Goal: Information Seeking & Learning: Learn about a topic

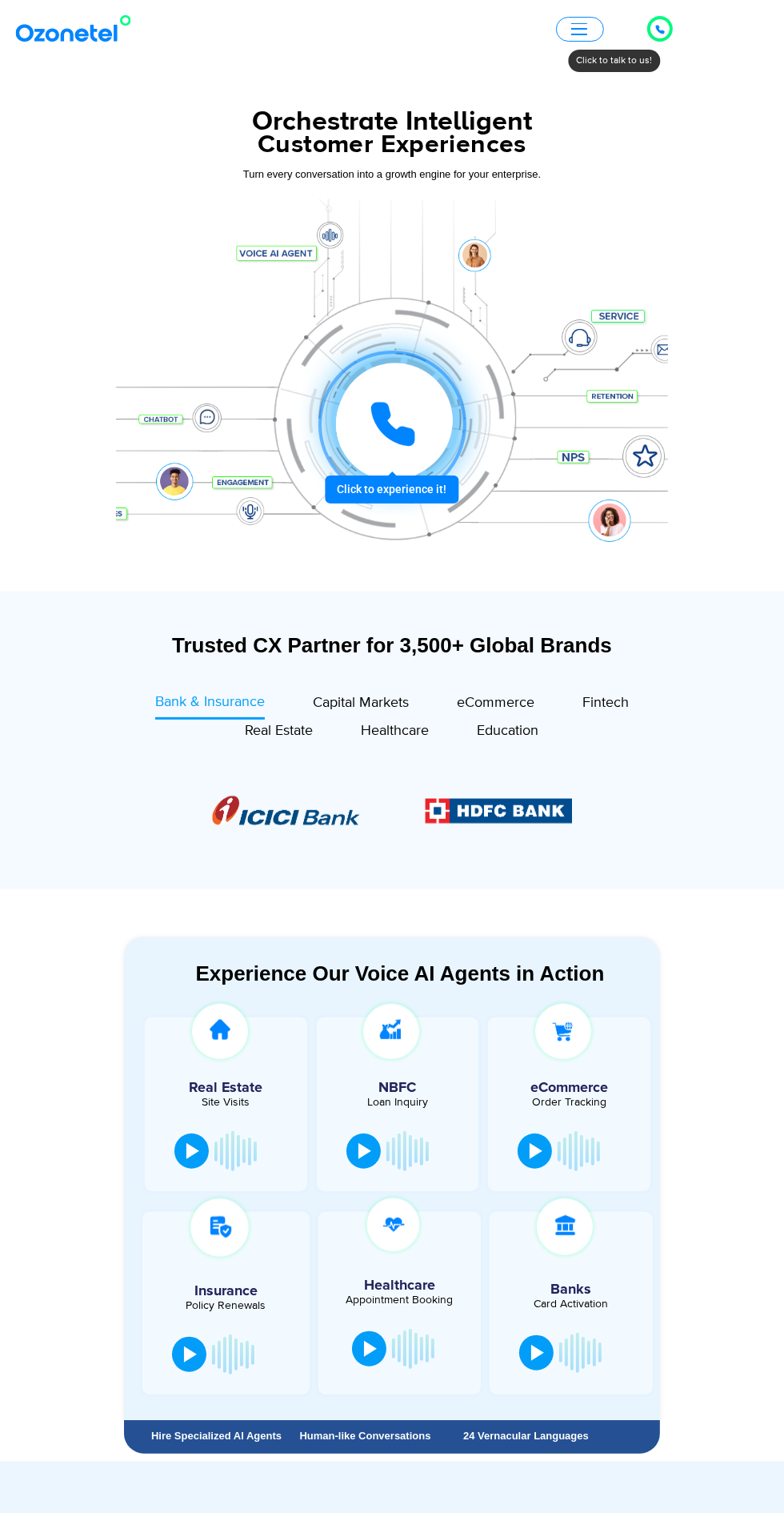
click at [579, 28] on span "button" at bounding box center [579, 29] width 16 height 2
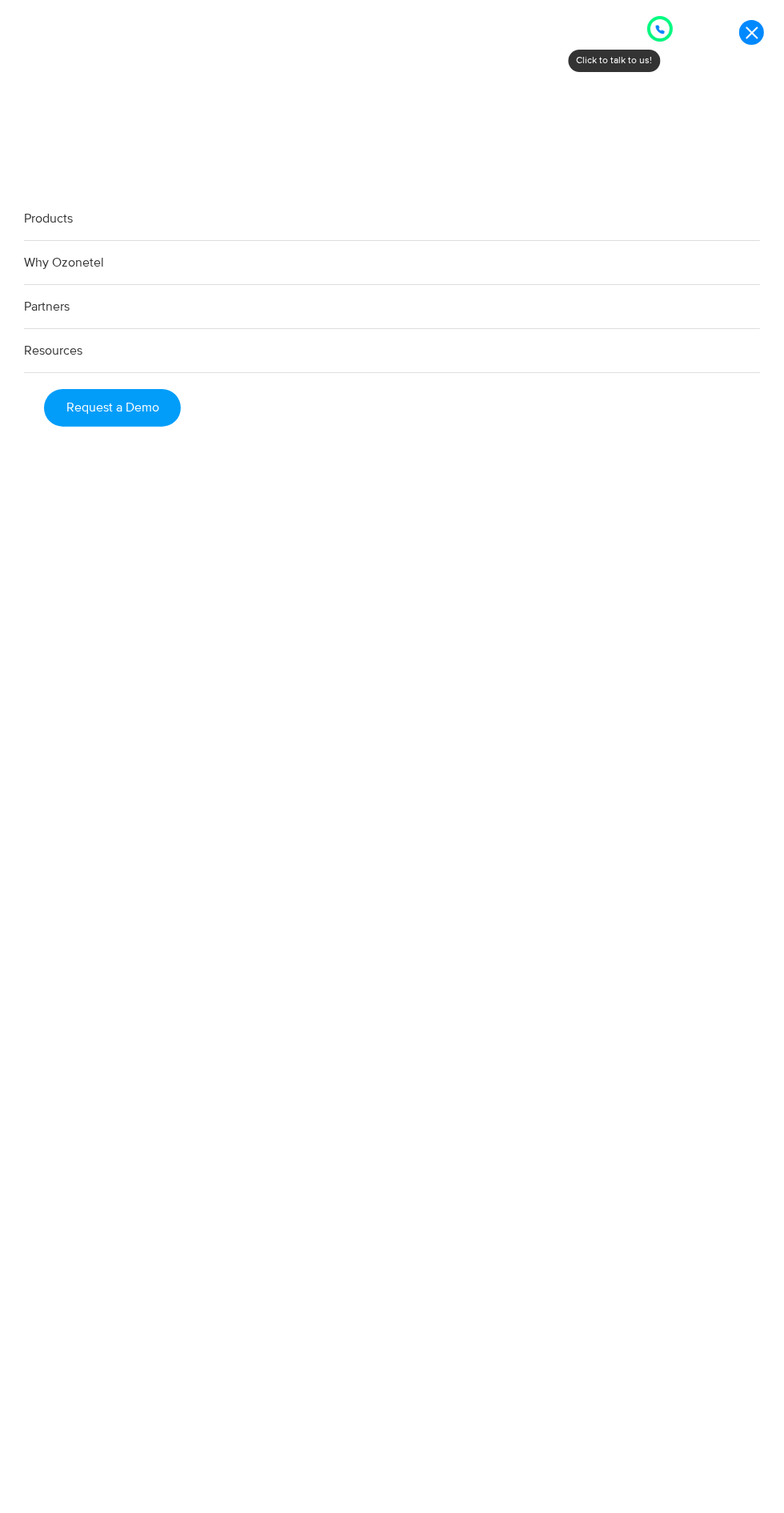
click at [391, 373] on link "Resources" at bounding box center [392, 351] width 736 height 44
click at [63, 364] on link "Resources" at bounding box center [392, 351] width 736 height 44
click at [64, 364] on link "Resources" at bounding box center [392, 351] width 736 height 44
click at [751, 33] on link at bounding box center [752, 32] width 24 height 24
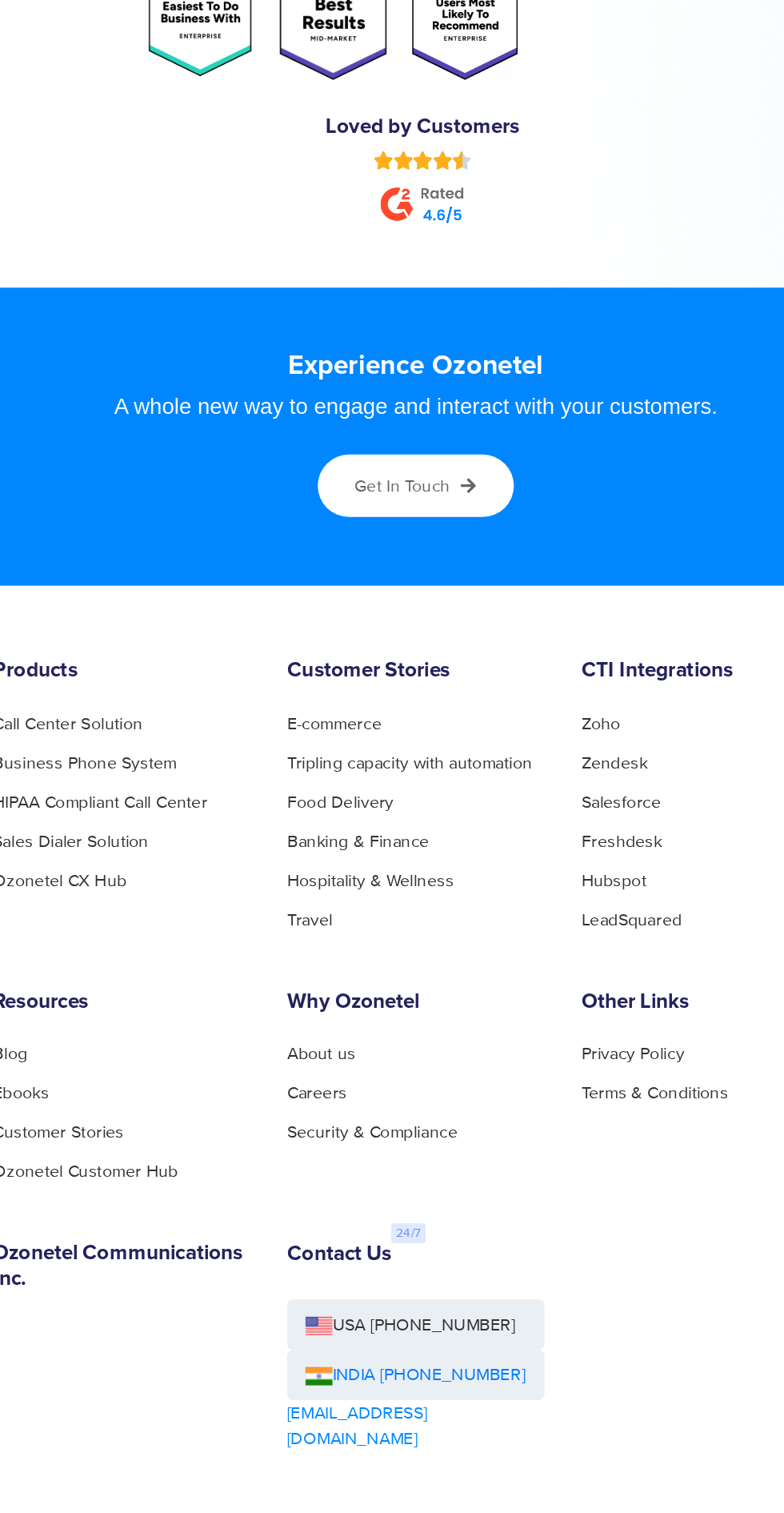
scroll to position [7953, 0]
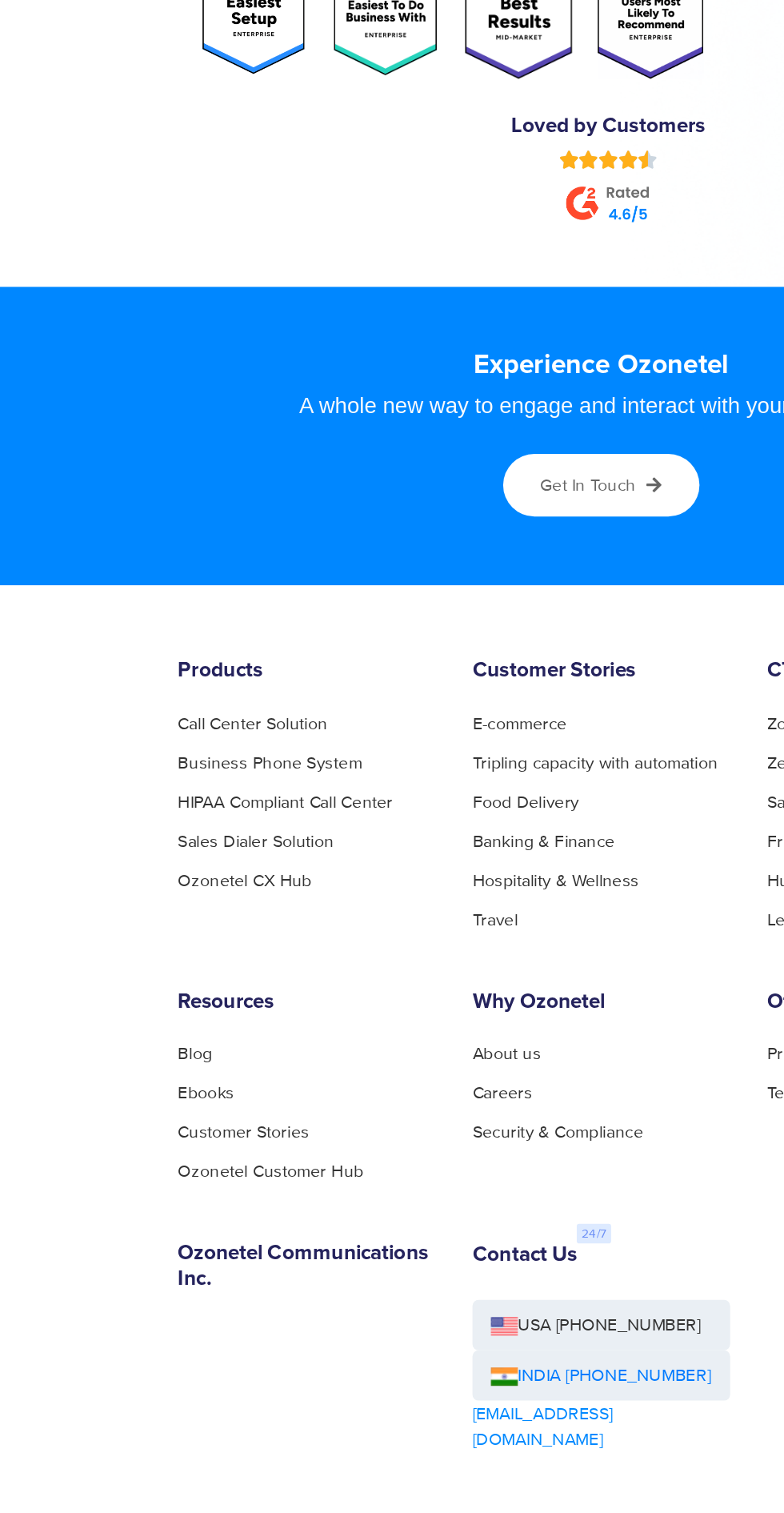
click at [339, 1145] on link "Careers" at bounding box center [328, 1151] width 39 height 11
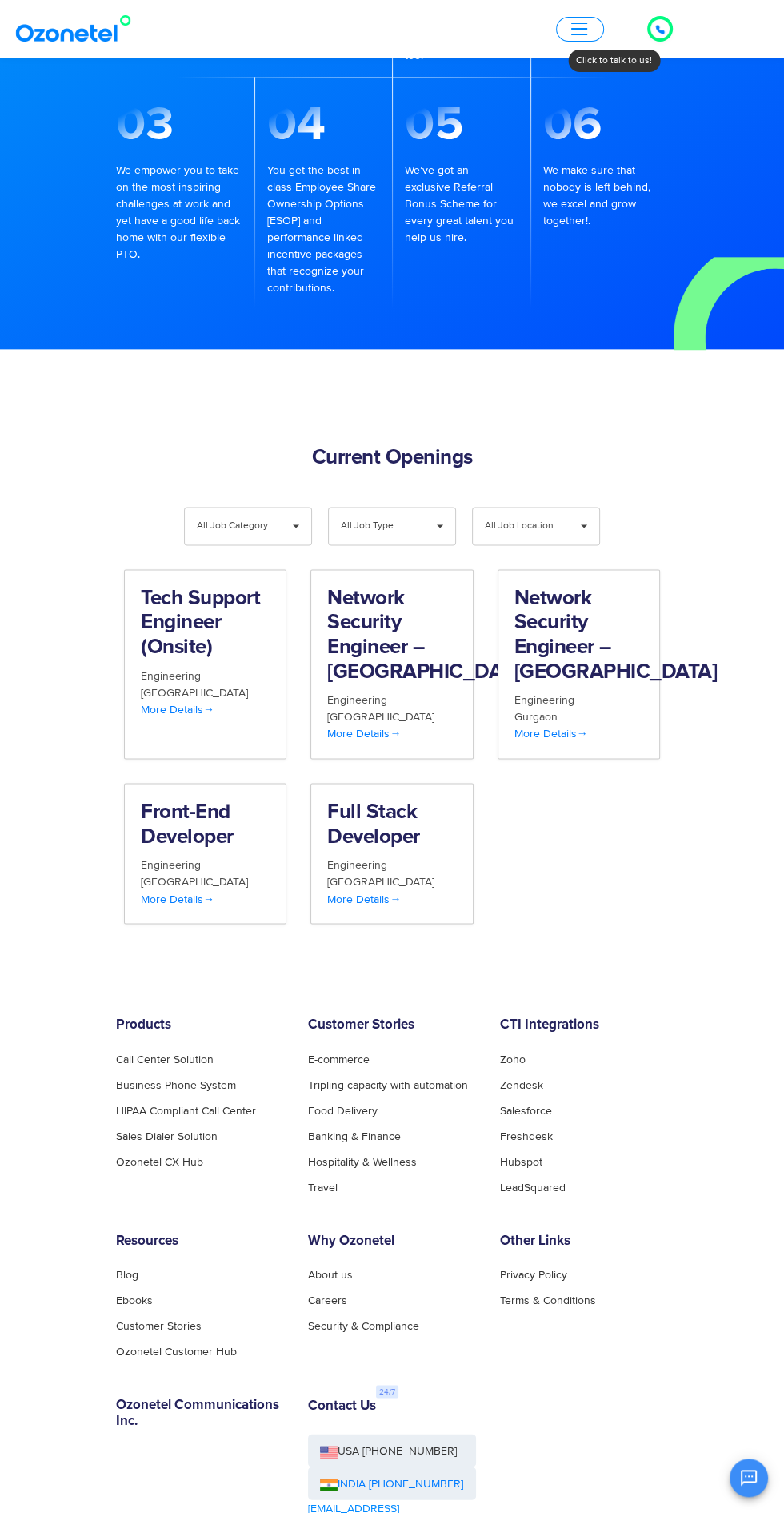
scroll to position [1177, 0]
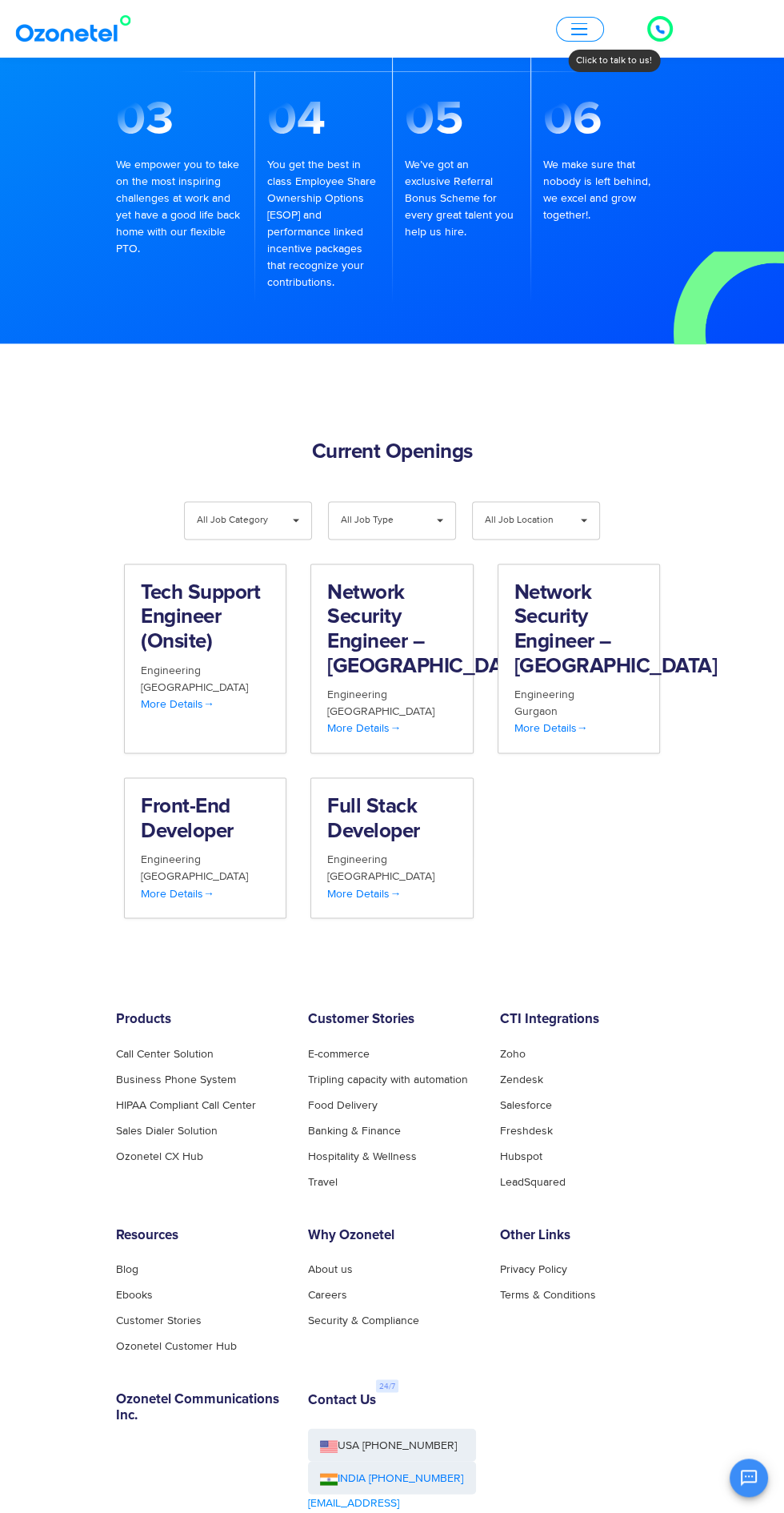
click at [248, 502] on span "All Job Category" at bounding box center [234, 520] width 76 height 37
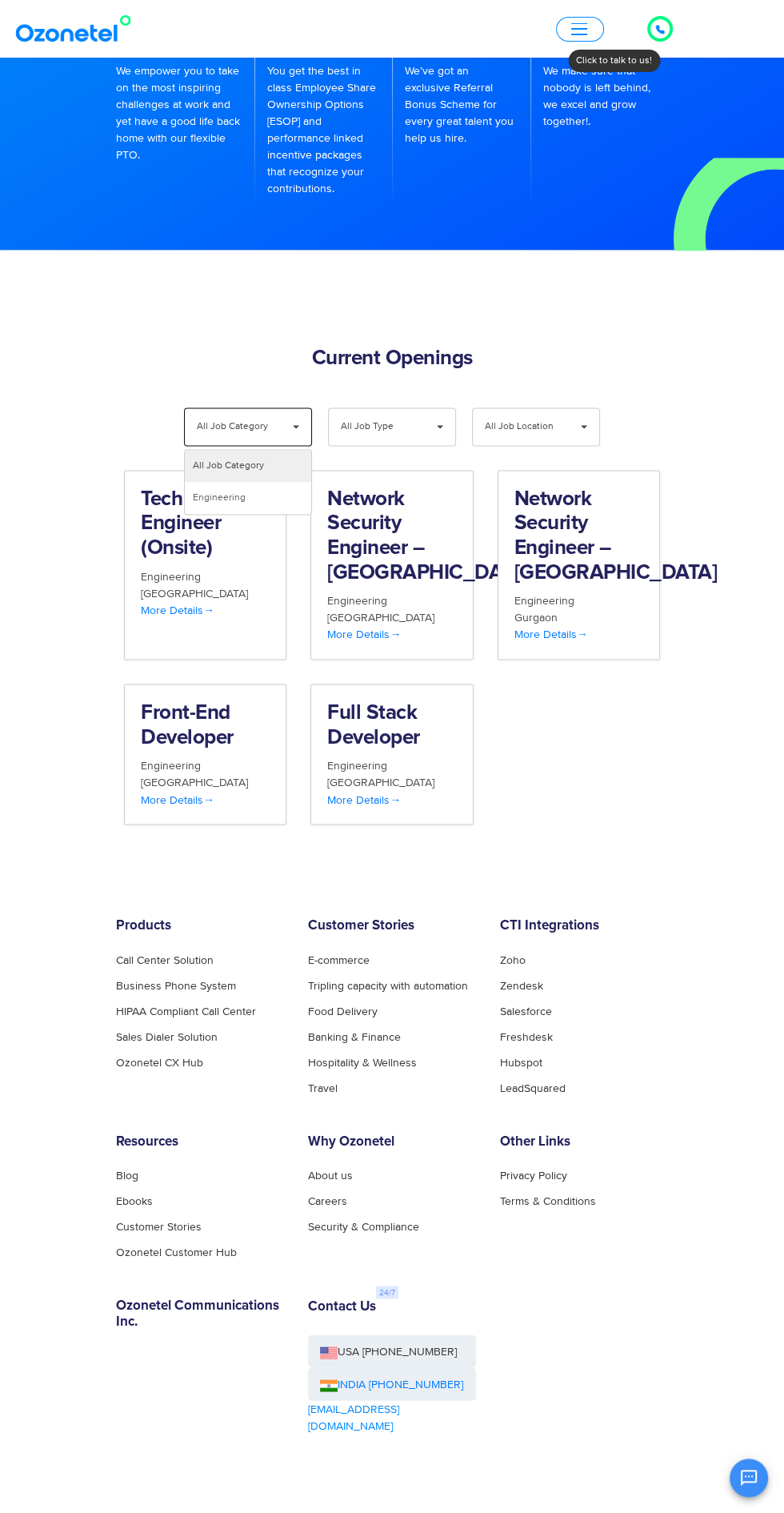
scroll to position [1270, 0]
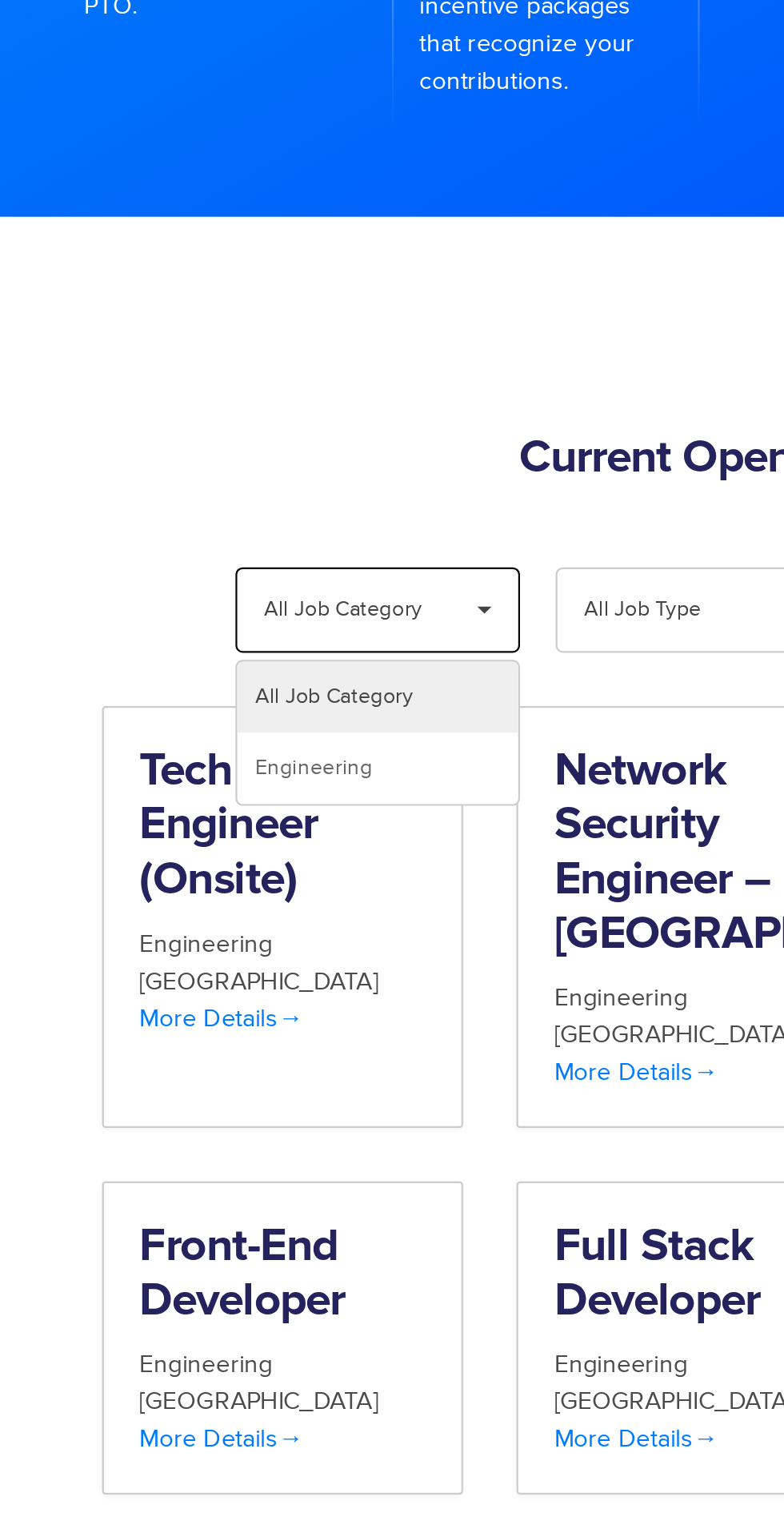
click at [245, 449] on li "All Job Category" at bounding box center [248, 465] width 127 height 32
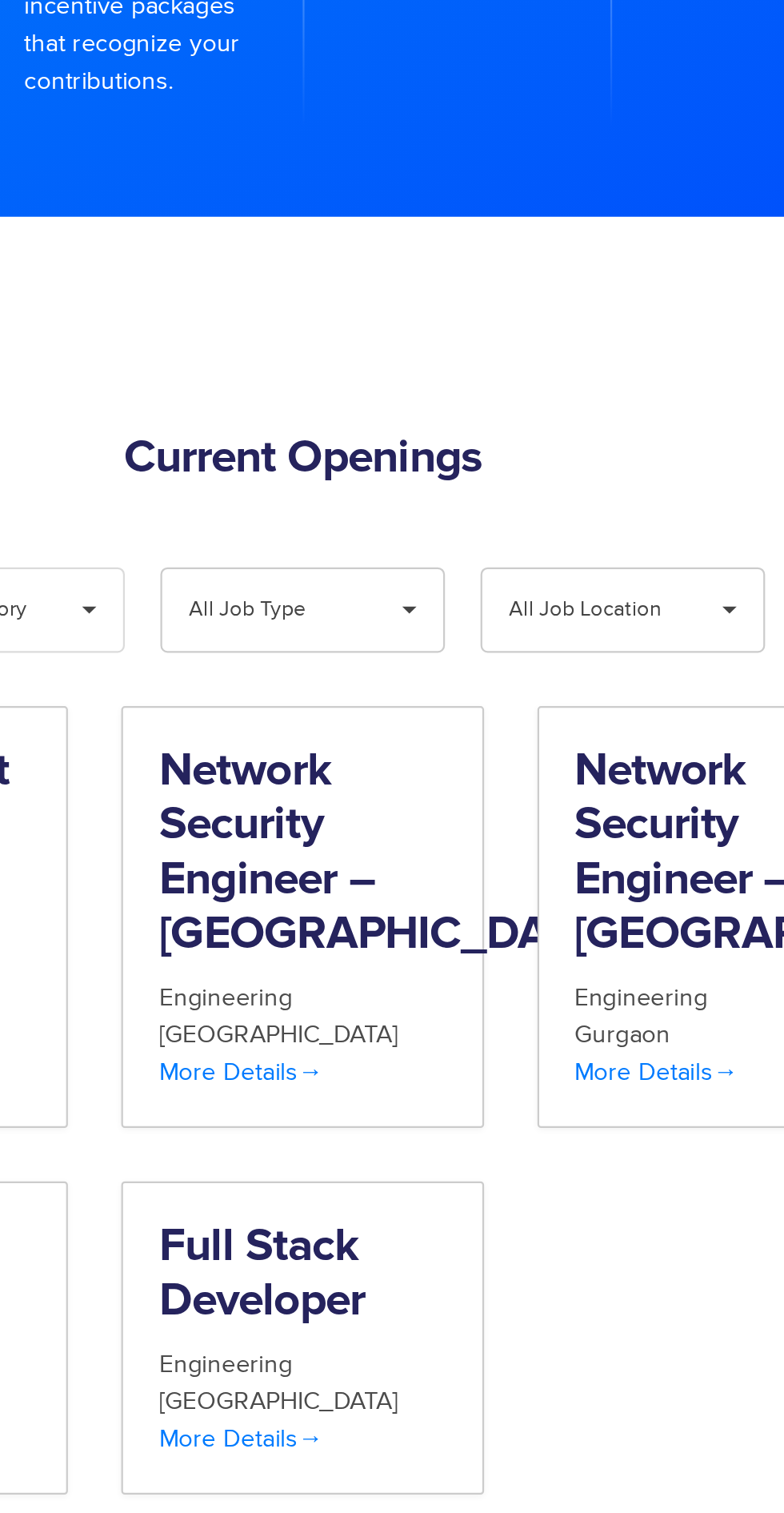
click at [516, 408] on span "All Job Location" at bounding box center [523, 426] width 76 height 37
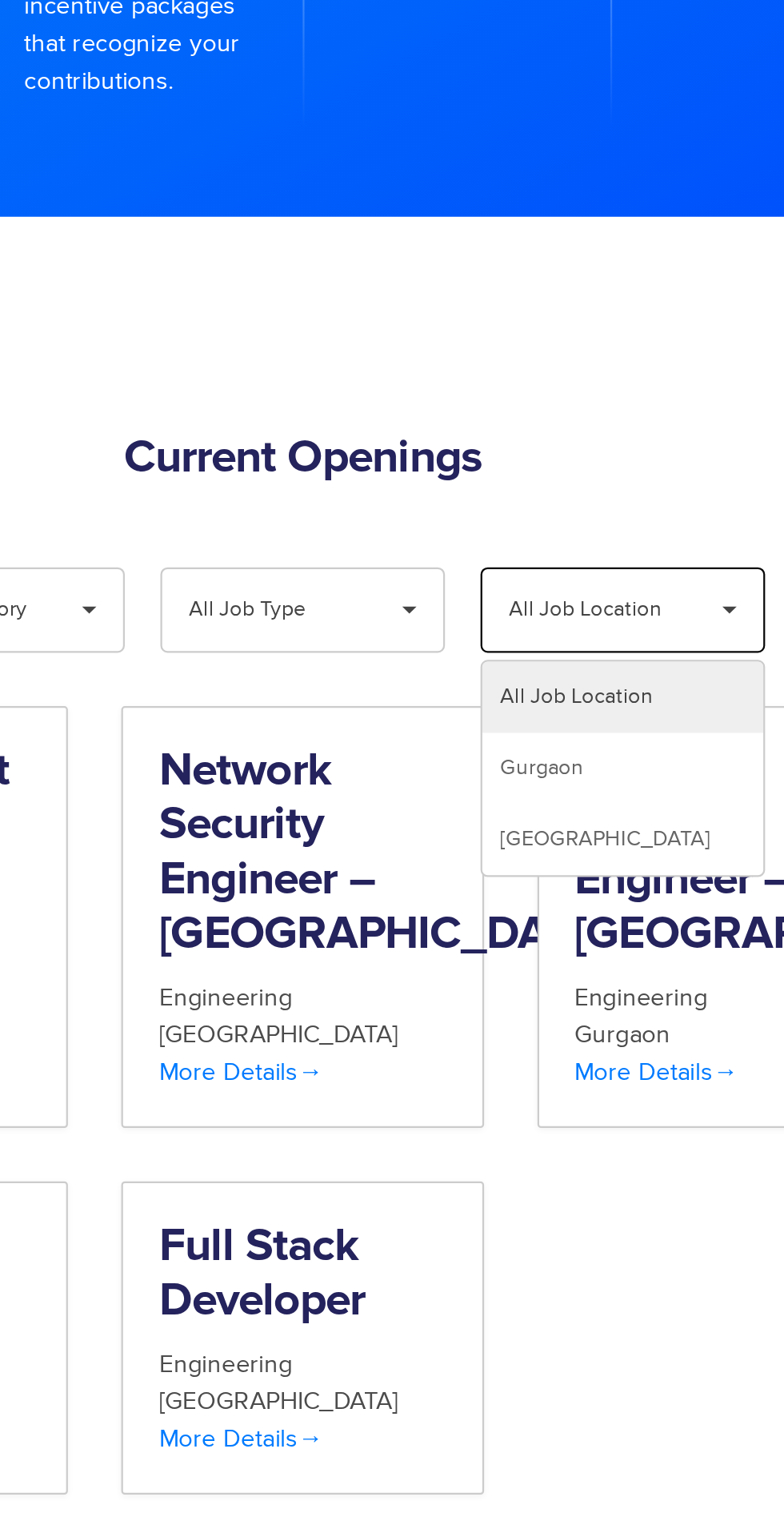
click at [526, 514] on li "Hyderabad" at bounding box center [536, 530] width 127 height 32
select select "**"
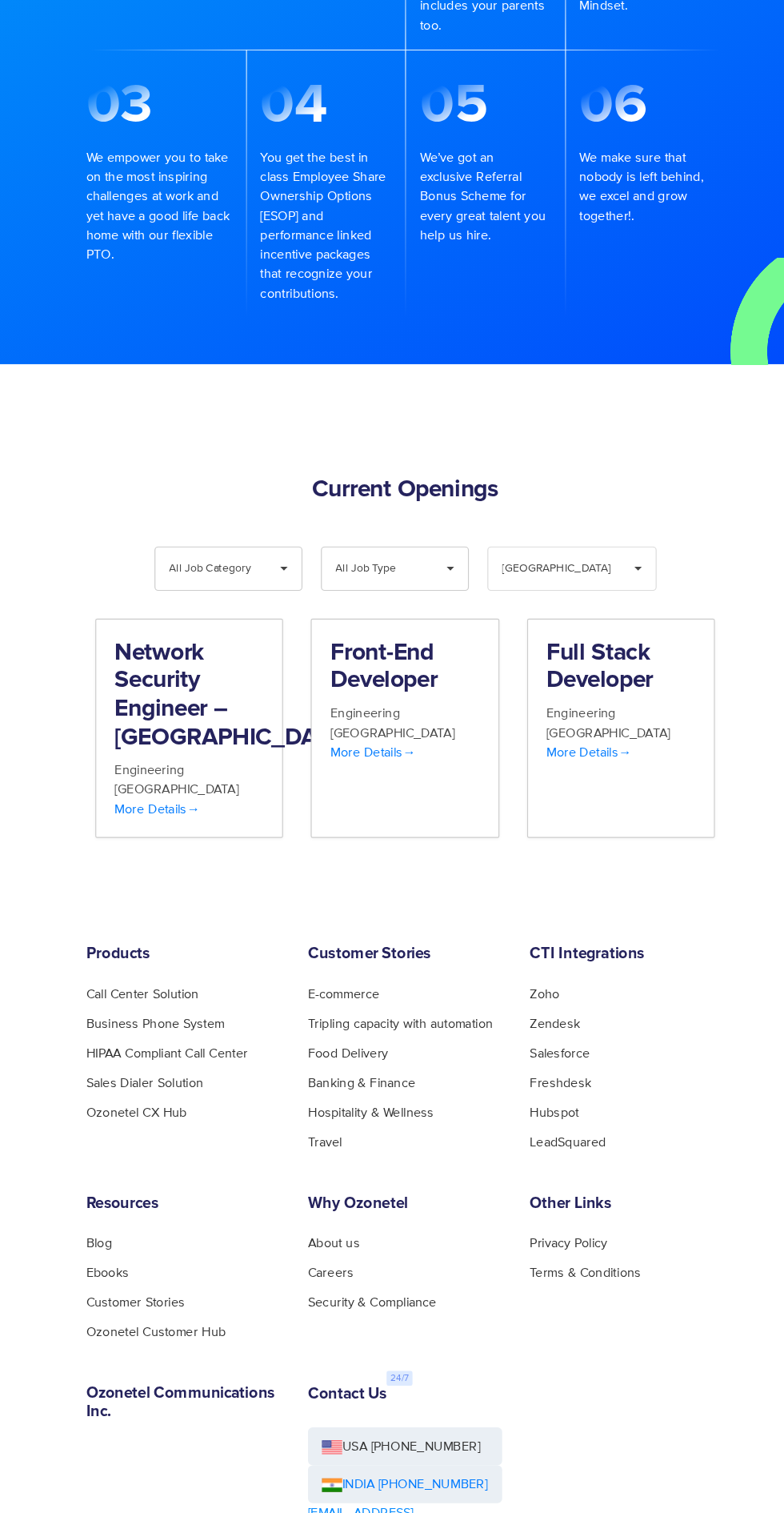
scroll to position [1119, 0]
